Goal: Find specific page/section: Find specific page/section

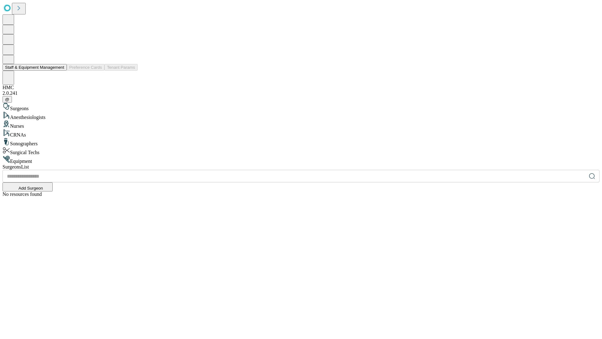
click at [60, 71] on button "Staff & Equipment Management" at bounding box center [35, 67] width 64 height 7
